Goal: Book appointment/travel/reservation

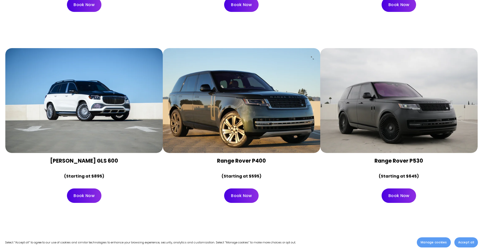
scroll to position [1802, 0]
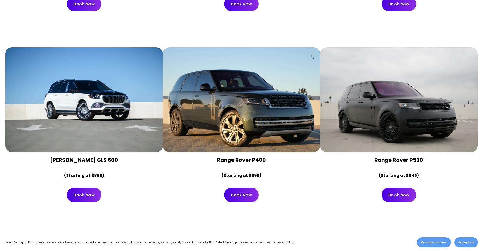
click at [89, 188] on link "Book Now" at bounding box center [84, 195] width 34 height 14
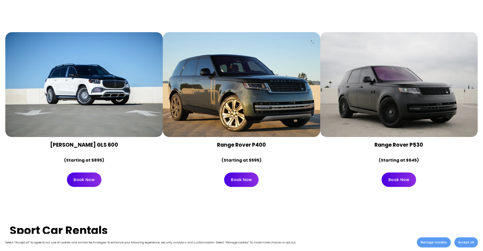
scroll to position [1821, 0]
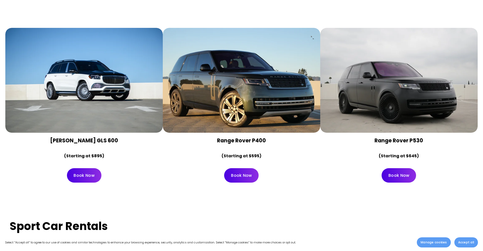
drag, startPoint x: 118, startPoint y: 129, endPoint x: 121, endPoint y: 129, distance: 2.6
click at [118, 137] on strong "[PERSON_NAME] GLS 600" at bounding box center [84, 140] width 68 height 7
click at [122, 137] on h4 "[PERSON_NAME] GLS 600" at bounding box center [84, 140] width 149 height 7
drag, startPoint x: 122, startPoint y: 128, endPoint x: 33, endPoint y: 132, distance: 88.3
click at [34, 137] on h4 "[PERSON_NAME] GLS 600" at bounding box center [84, 140] width 149 height 7
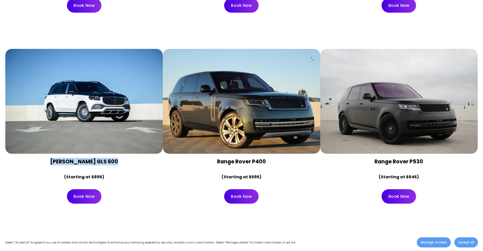
scroll to position [1796, 0]
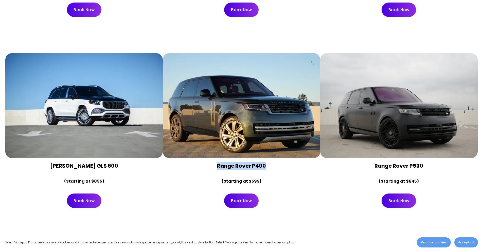
drag, startPoint x: 268, startPoint y: 151, endPoint x: 217, endPoint y: 149, distance: 51.7
click at [217, 158] on div "Range Rover P400 (Starting at $595)" at bounding box center [241, 173] width 157 height 31
copy strong "Range Rover P400"
drag, startPoint x: 424, startPoint y: 154, endPoint x: 375, endPoint y: 151, distance: 49.0
click at [375, 163] on h4 "Range Rover P530" at bounding box center [399, 166] width 149 height 7
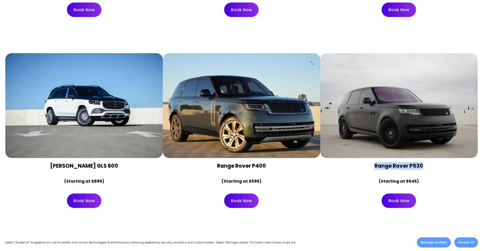
copy strong "Range Rover P530"
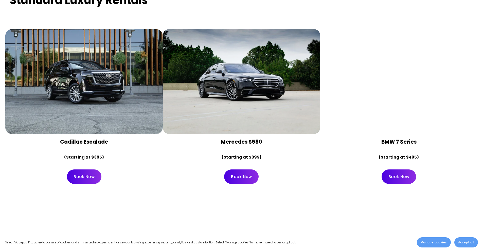
scroll to position [2506, 0]
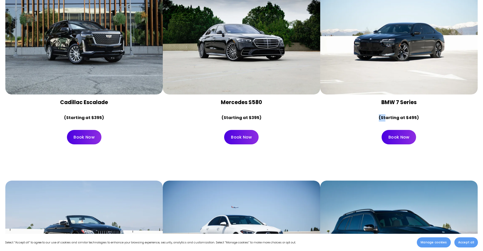
drag, startPoint x: 421, startPoint y: 93, endPoint x: 386, endPoint y: 95, distance: 34.8
click at [386, 99] on div "BMW 7 Series (Starting at $495)" at bounding box center [399, 110] width 149 height 23
click at [415, 99] on strong "BMW 7 Series" at bounding box center [398, 102] width 35 height 7
drag, startPoint x: 416, startPoint y: 92, endPoint x: 382, endPoint y: 91, distance: 34.2
click at [382, 99] on strong "BMW 7 Series" at bounding box center [398, 102] width 35 height 7
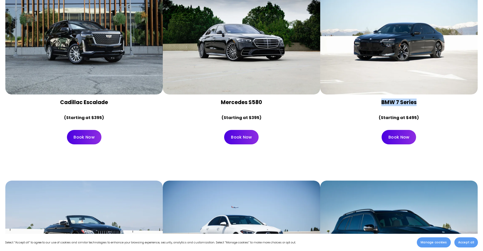
copy strong "BMW 7 Series"
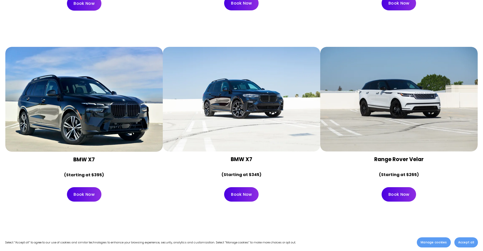
scroll to position [2835, 0]
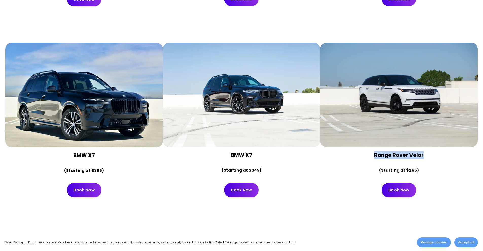
drag, startPoint x: 436, startPoint y: 146, endPoint x: 377, endPoint y: 145, distance: 58.8
click at [374, 152] on h4 "Range Rover Velar" at bounding box center [399, 155] width 149 height 7
copy strong "Range Rover Velar"
drag, startPoint x: 245, startPoint y: 140, endPoint x: 211, endPoint y: 139, distance: 34.8
click at [211, 147] on div "BMW X7 (Starting at $345)" at bounding box center [241, 162] width 157 height 31
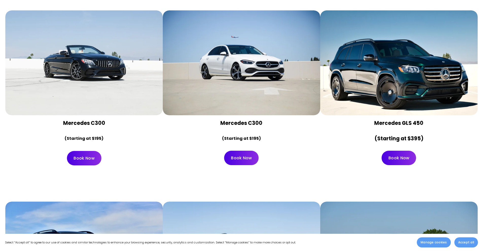
scroll to position [2658, 0]
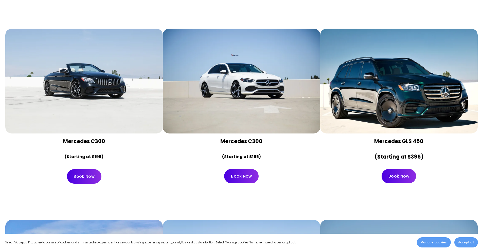
drag, startPoint x: 403, startPoint y: 78, endPoint x: 420, endPoint y: 58, distance: 25.9
click at [400, 62] on div at bounding box center [398, 81] width 157 height 105
drag, startPoint x: 412, startPoint y: 114, endPoint x: 372, endPoint y: 75, distance: 55.9
click at [381, 88] on div at bounding box center [398, 81] width 157 height 105
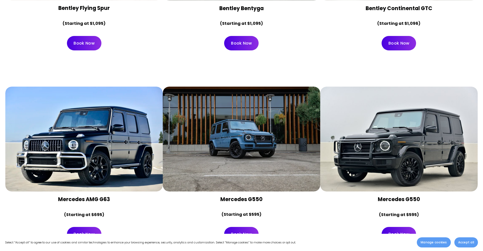
scroll to position [1568, 0]
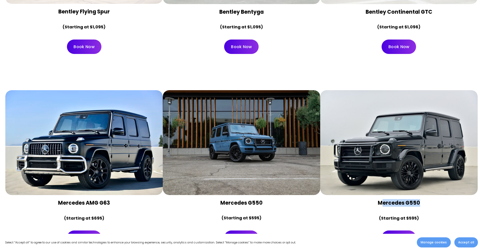
drag, startPoint x: 432, startPoint y: 191, endPoint x: 391, endPoint y: 192, distance: 40.6
click at [384, 200] on h4 "Mercedes G550" at bounding box center [399, 203] width 149 height 7
click at [431, 200] on h4 "Mercedes G550" at bounding box center [399, 203] width 149 height 7
drag, startPoint x: 431, startPoint y: 191, endPoint x: 377, endPoint y: 192, distance: 54.3
click at [377, 200] on h4 "Mercedes G550" at bounding box center [399, 203] width 149 height 7
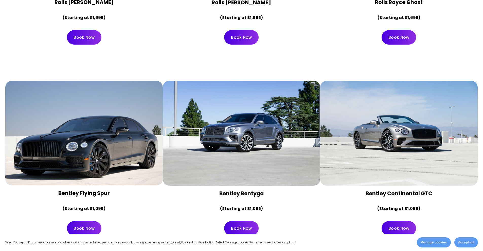
scroll to position [1390, 0]
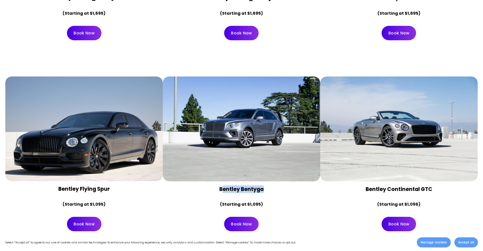
drag, startPoint x: 271, startPoint y: 178, endPoint x: 223, endPoint y: 179, distance: 48.2
click at [222, 186] on h4 "Bentley Bentyga" at bounding box center [241, 189] width 149 height 7
click at [225, 186] on strong "Bentley Bentyga" at bounding box center [241, 189] width 44 height 7
drag, startPoint x: 219, startPoint y: 175, endPoint x: 264, endPoint y: 180, distance: 45.6
click at [264, 186] on h4 "Bentley Bentyga" at bounding box center [241, 189] width 149 height 7
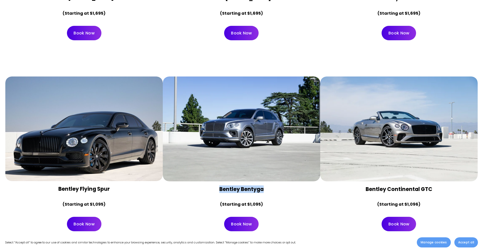
copy strong "Bentley Bentyga"
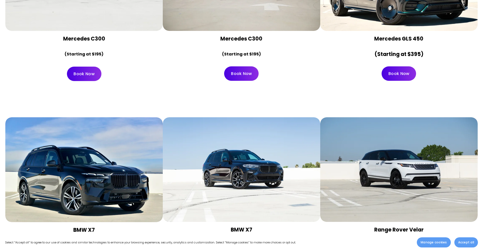
scroll to position [2658, 0]
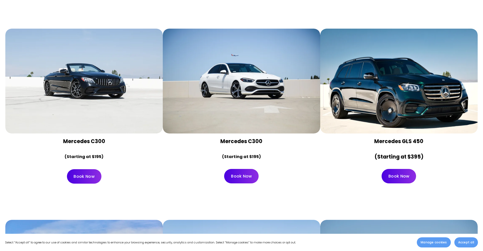
click at [295, 110] on div at bounding box center [241, 81] width 157 height 105
drag, startPoint x: 271, startPoint y: 130, endPoint x: 218, endPoint y: 133, distance: 53.1
click at [218, 138] on h4 "Mercedes C300" at bounding box center [241, 141] width 149 height 7
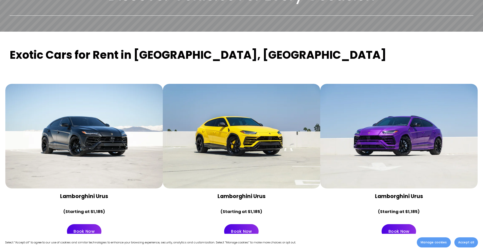
scroll to position [173, 0]
